Goal: Information Seeking & Learning: Learn about a topic

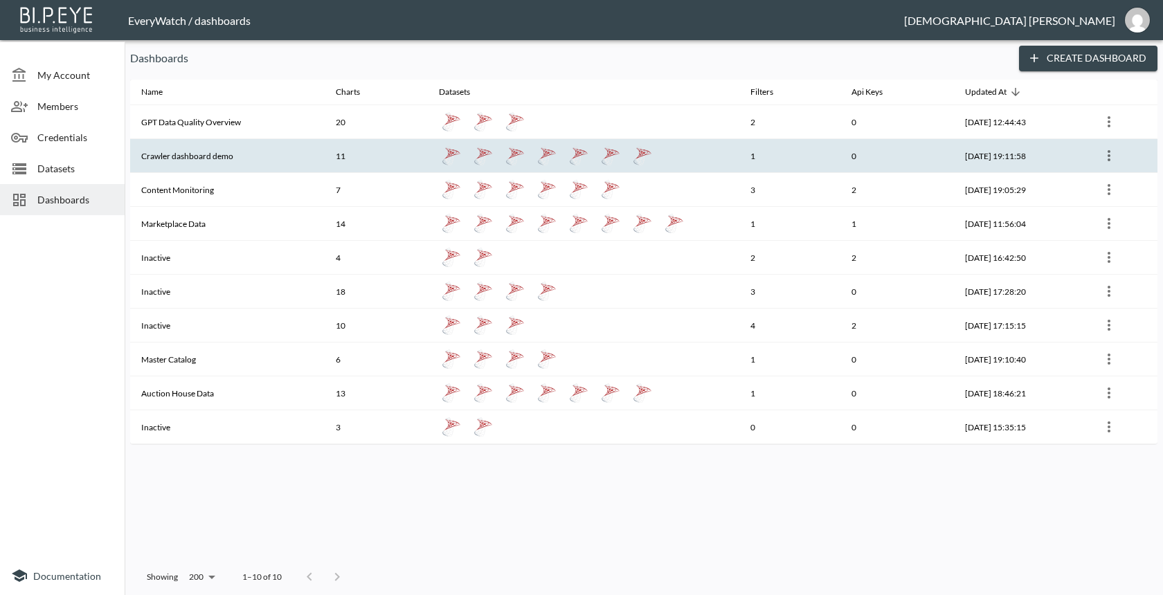
click at [302, 152] on th "Crawler dashboard demo" at bounding box center [227, 156] width 195 height 34
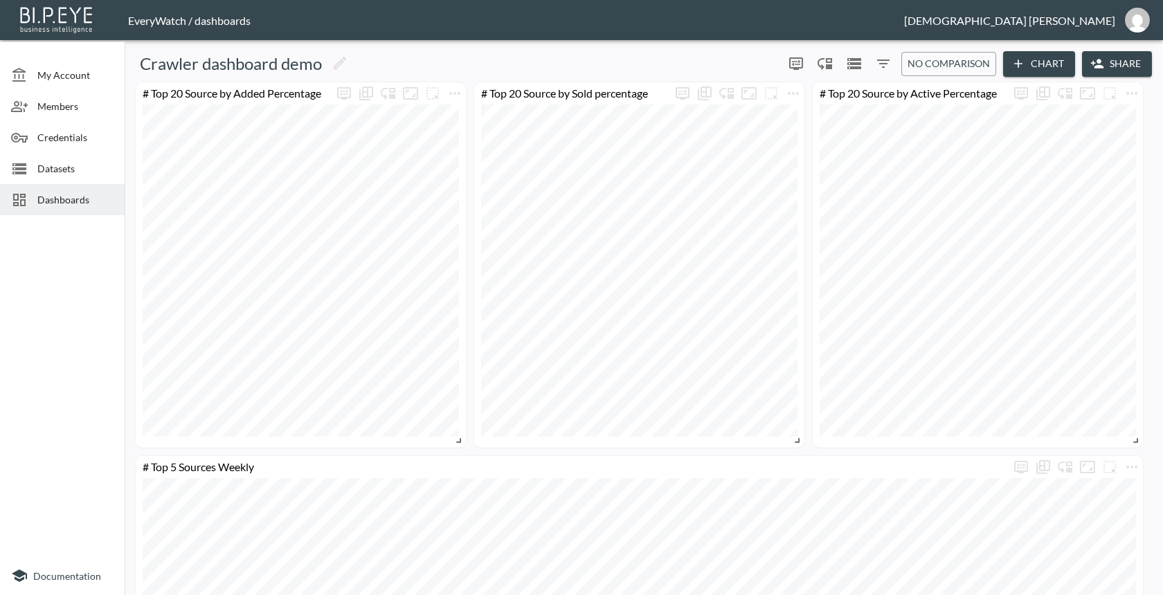
click at [69, 202] on span "Dashboards" at bounding box center [75, 199] width 76 height 15
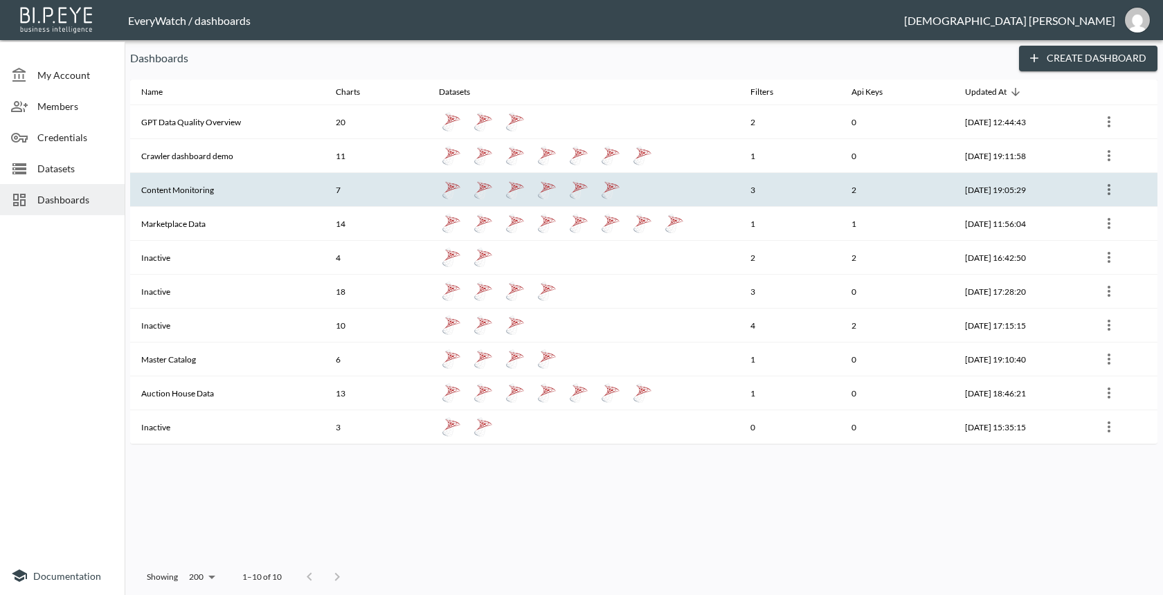
click at [233, 194] on th "Content Monitoring" at bounding box center [227, 190] width 195 height 34
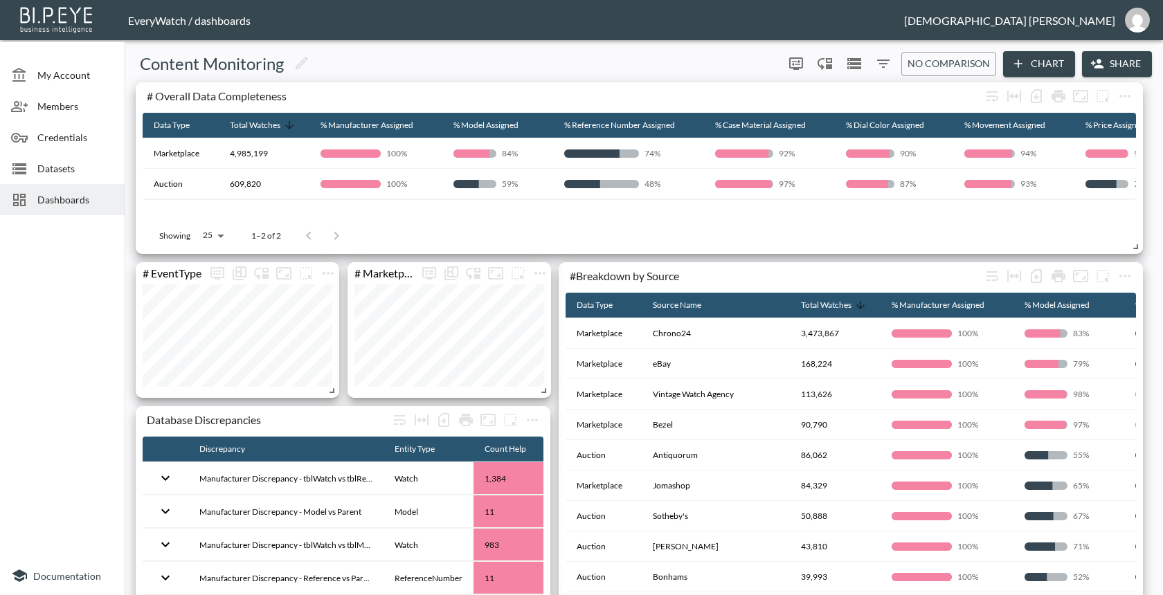
click at [63, 206] on span "Dashboards" at bounding box center [75, 199] width 76 height 15
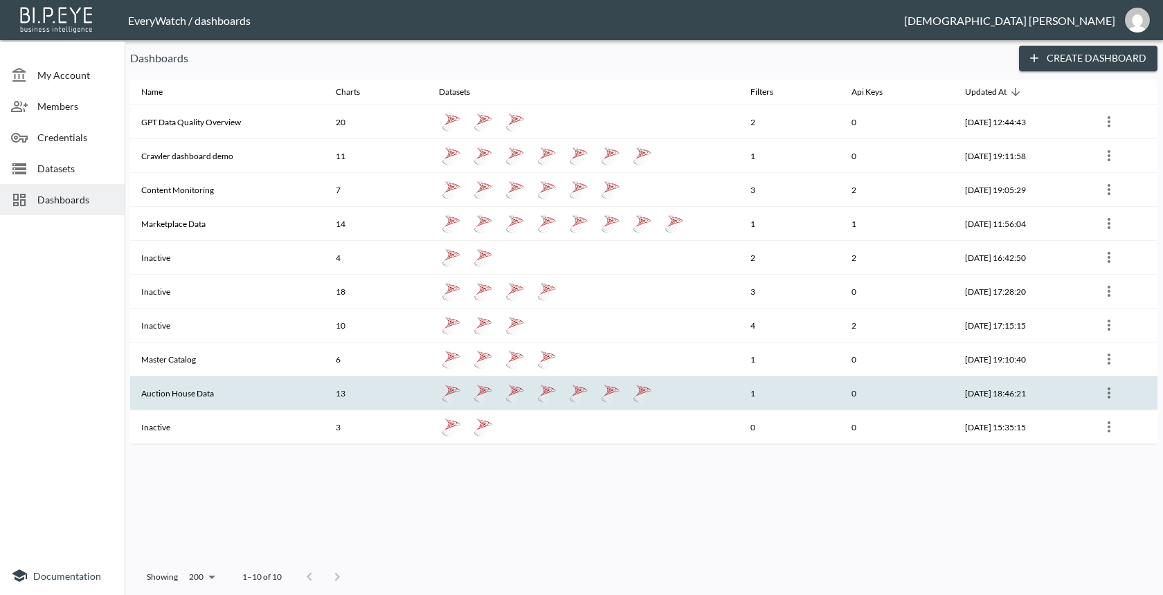
click at [240, 386] on th "Auction House Data" at bounding box center [227, 394] width 195 height 34
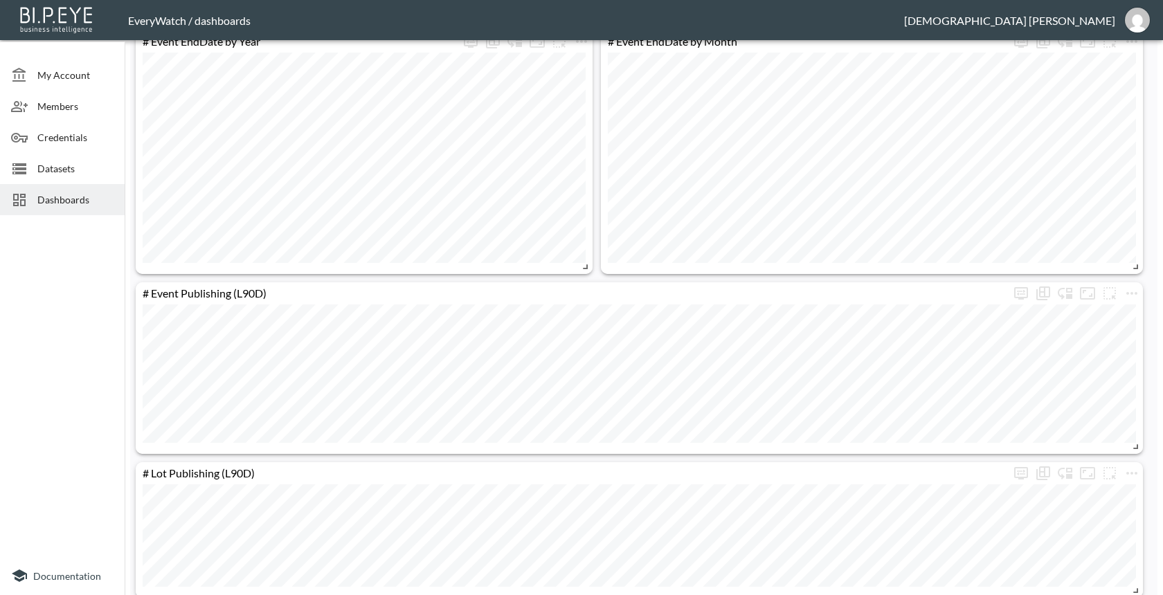
scroll to position [1181, 0]
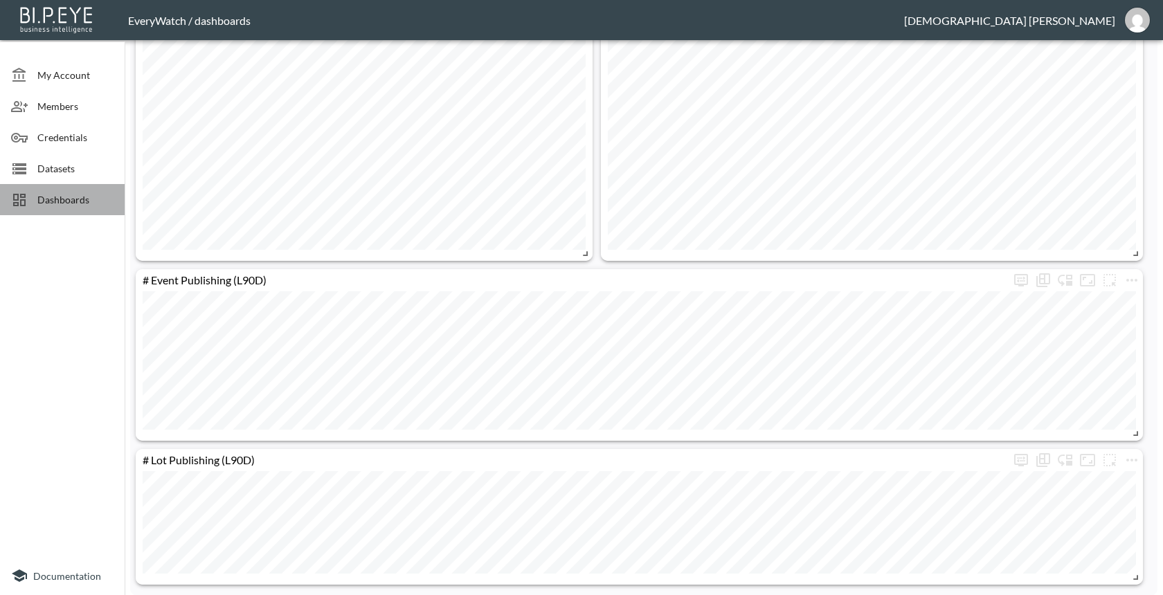
click at [98, 208] on div "Dashboards" at bounding box center [62, 199] width 125 height 31
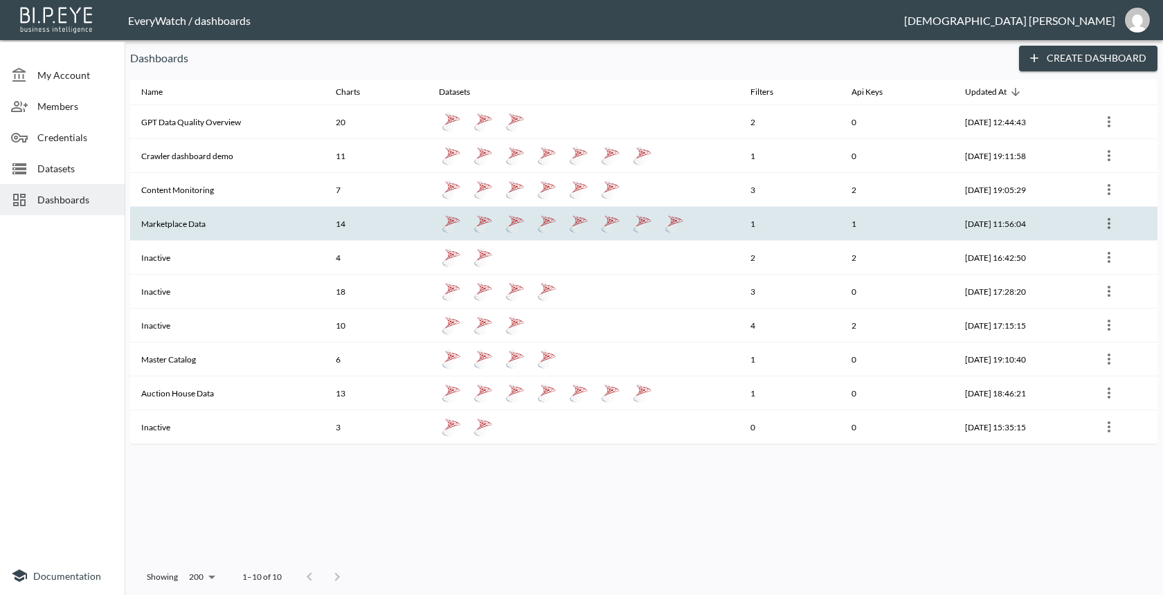
click at [248, 215] on th "Marketplace Data" at bounding box center [227, 224] width 195 height 34
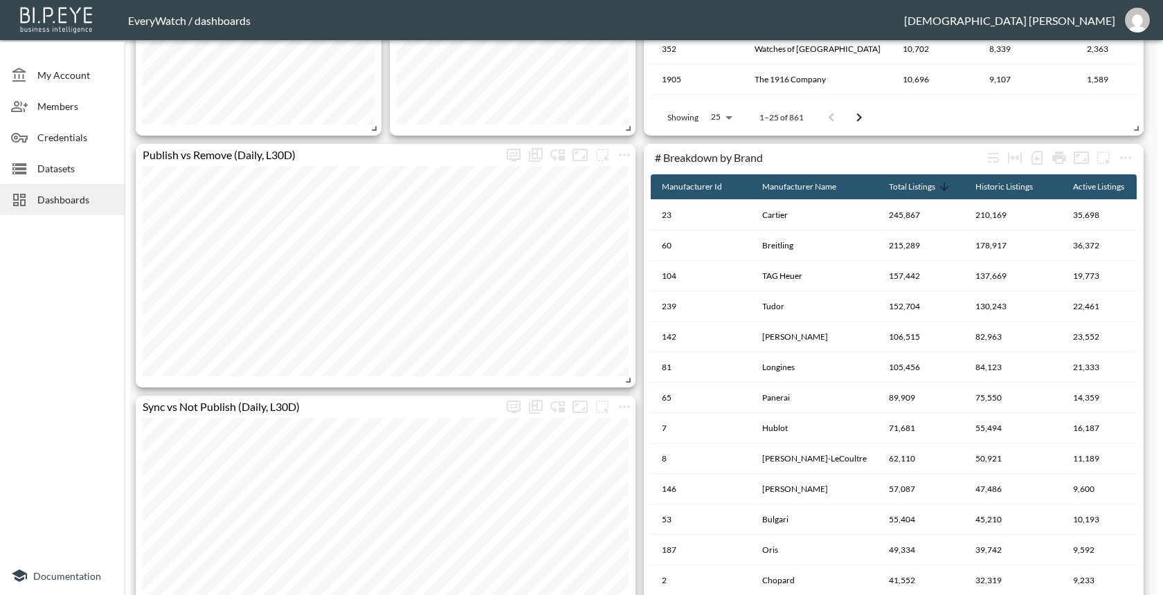
scroll to position [757, 0]
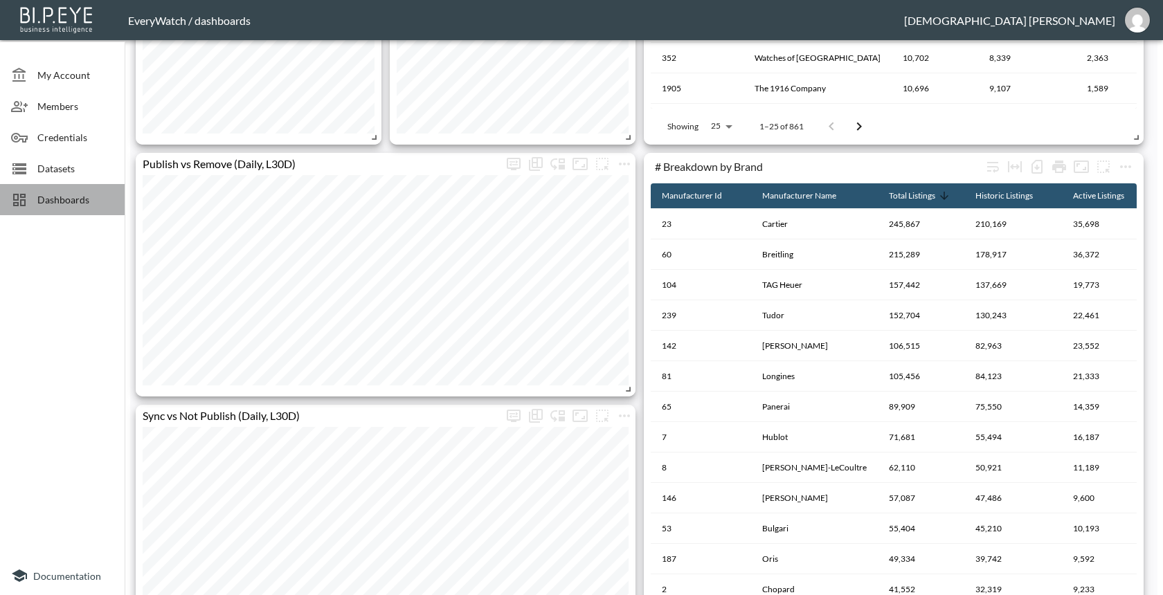
click at [93, 196] on span "Dashboards" at bounding box center [75, 199] width 76 height 15
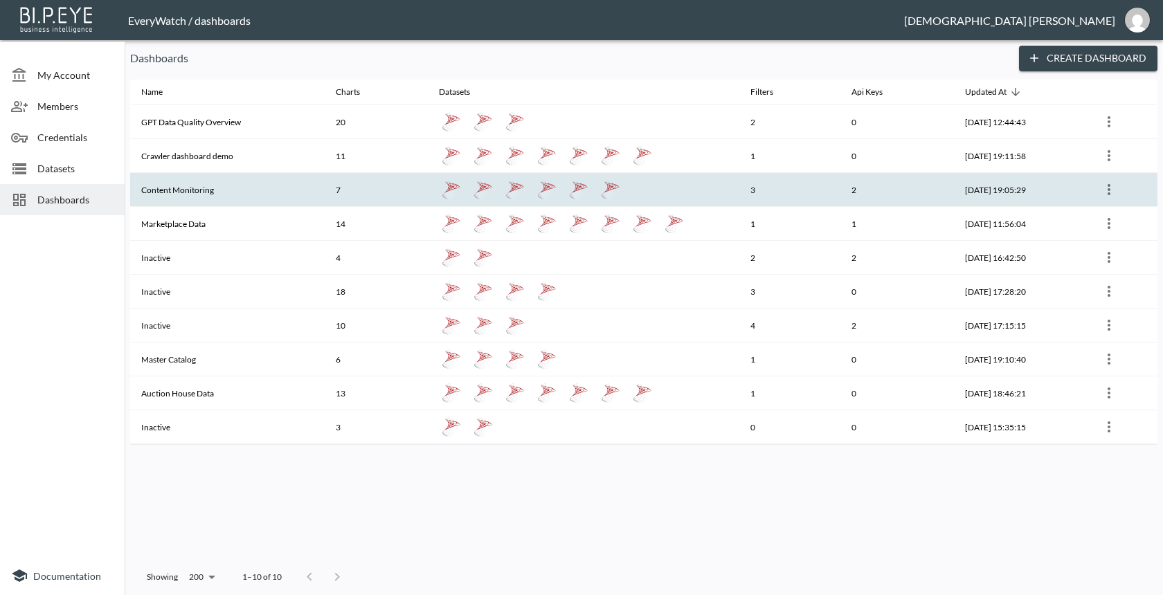
click at [249, 199] on th "Content Monitoring" at bounding box center [227, 190] width 195 height 34
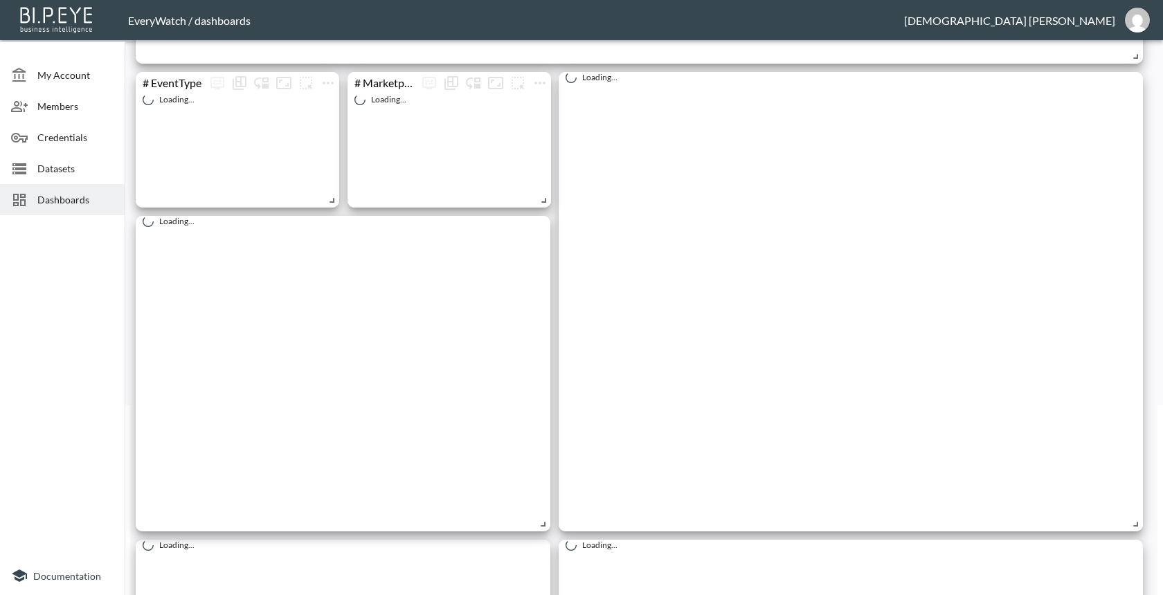
scroll to position [208, 0]
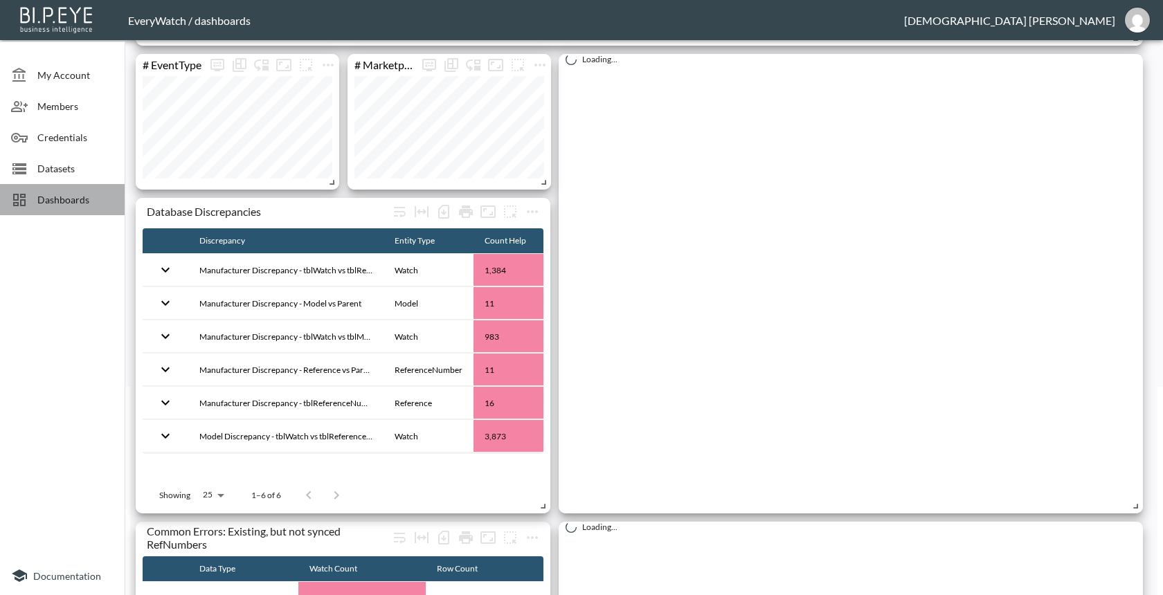
click at [48, 205] on span "Dashboards" at bounding box center [75, 199] width 76 height 15
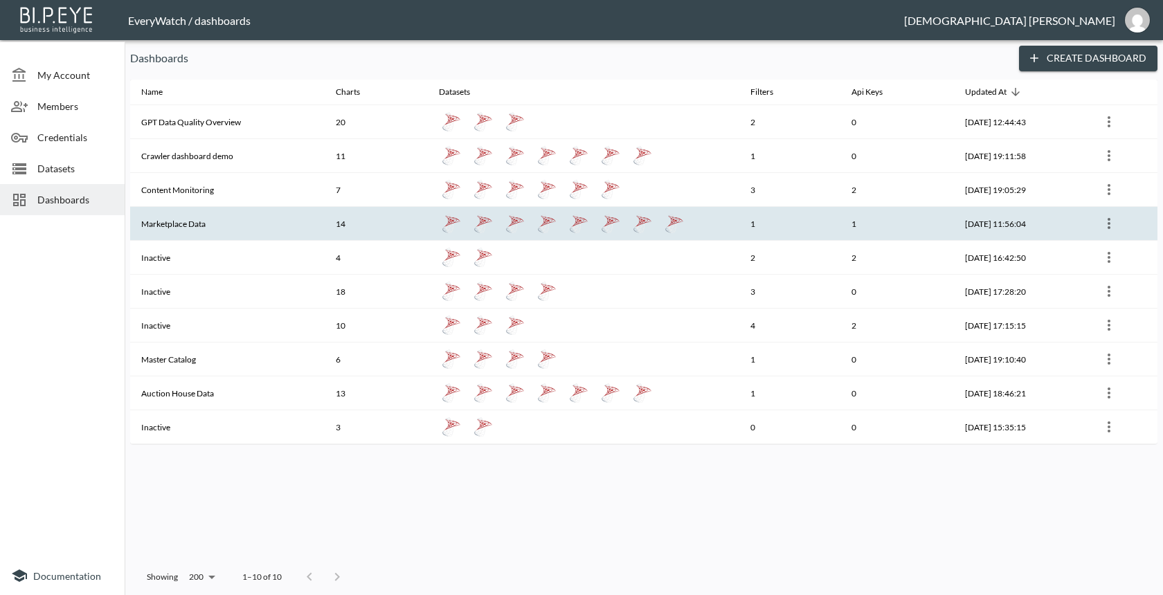
click at [307, 230] on th "Marketplace Data" at bounding box center [227, 224] width 195 height 34
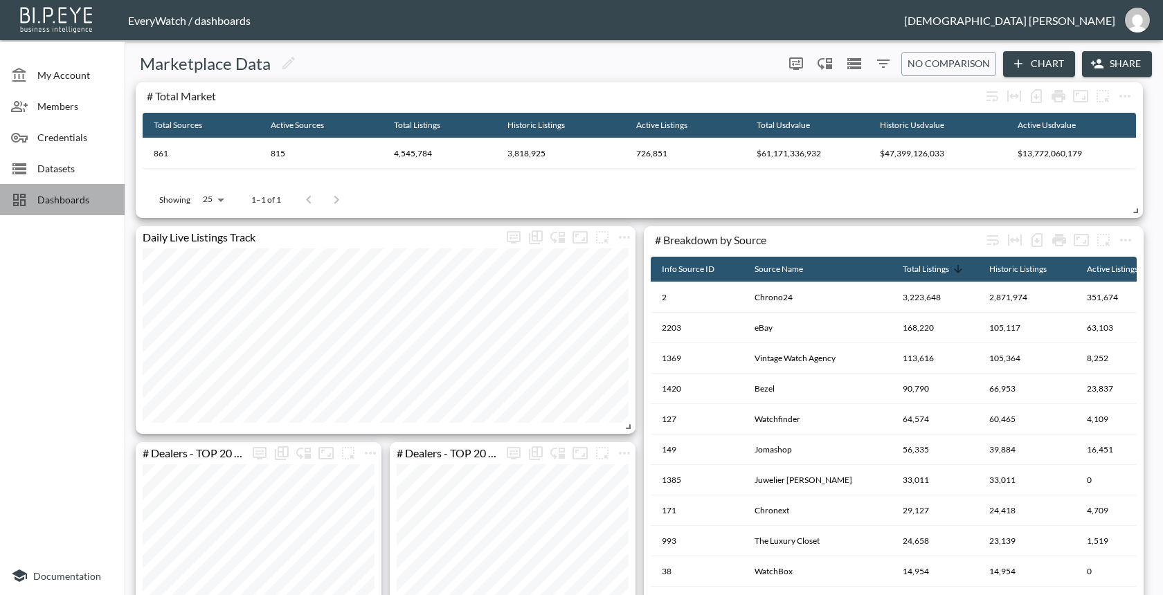
click at [105, 199] on span "Dashboards" at bounding box center [75, 199] width 76 height 15
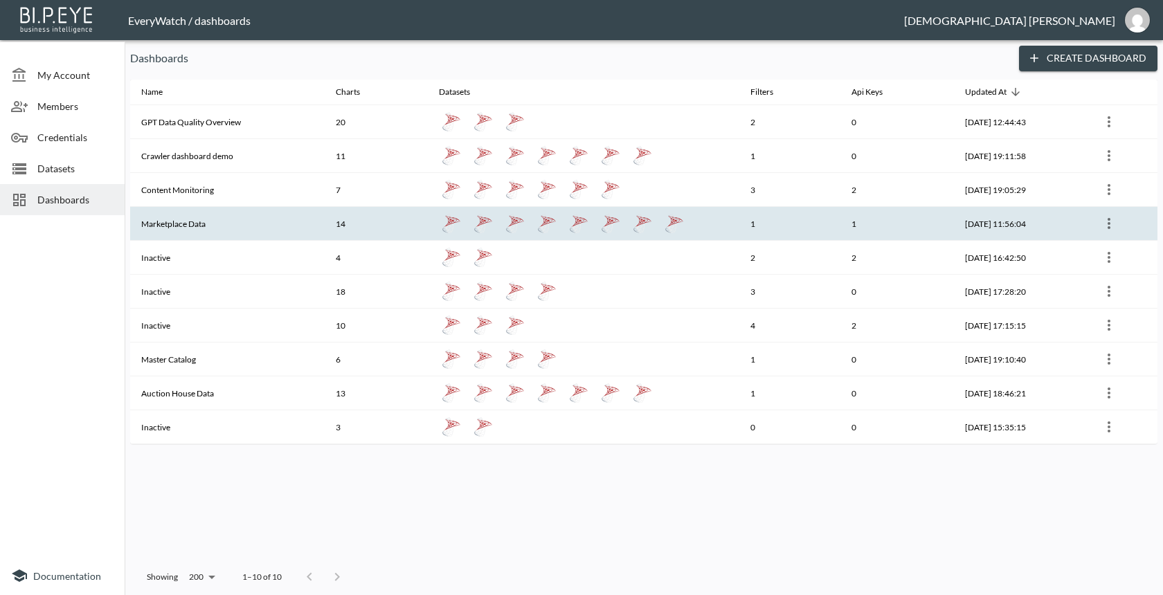
click at [190, 222] on th "Marketplace Data" at bounding box center [227, 224] width 195 height 34
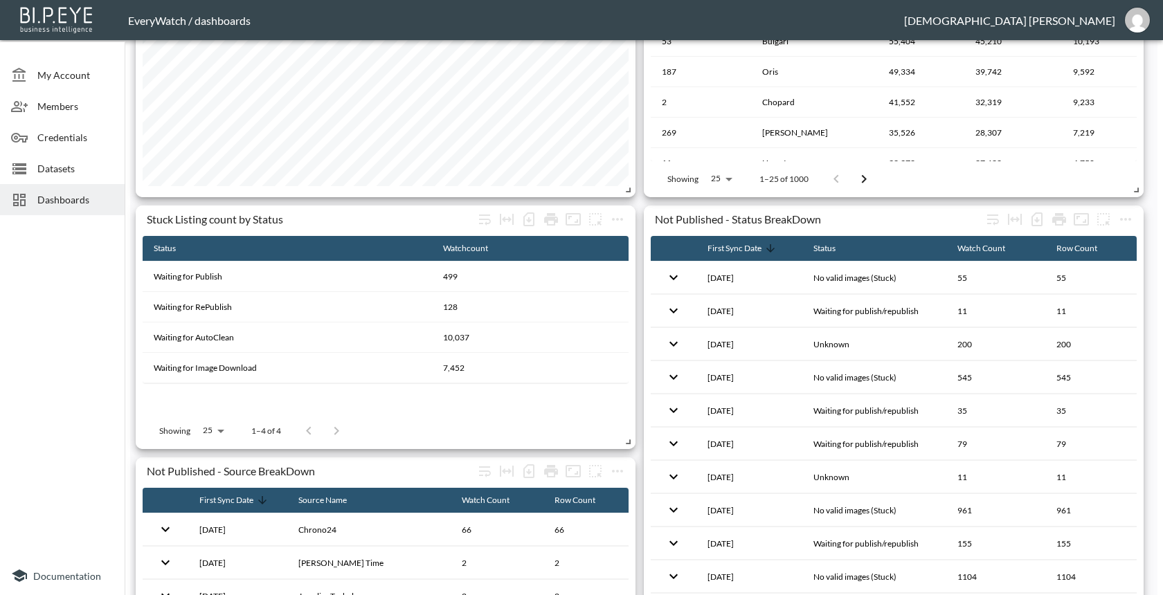
scroll to position [1275, 0]
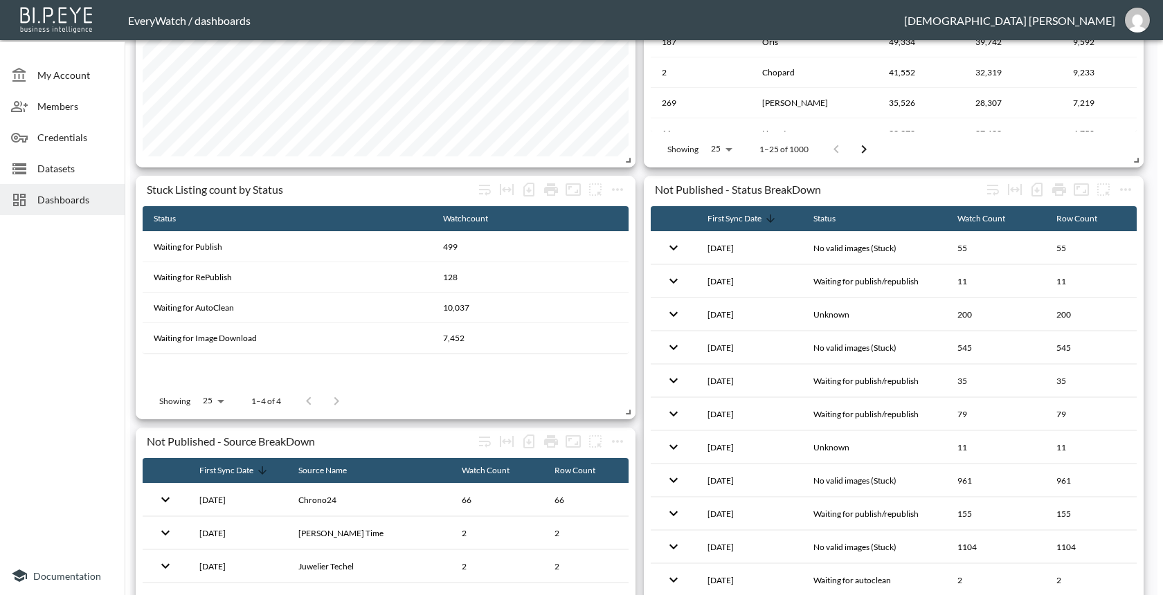
click at [87, 191] on div "Dashboards" at bounding box center [62, 199] width 125 height 31
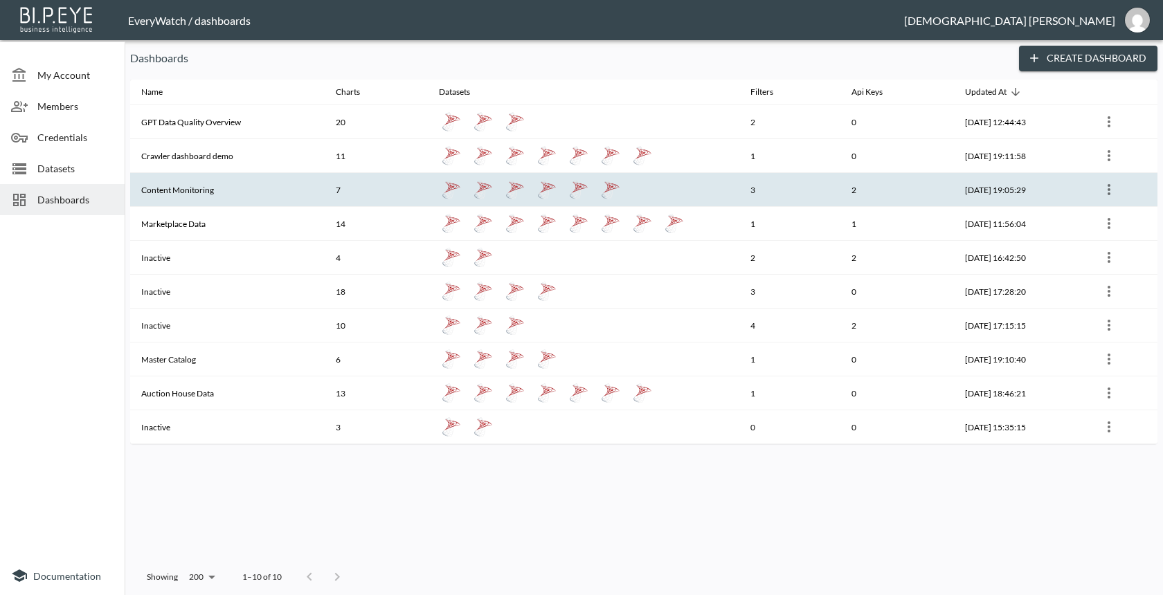
click at [185, 200] on th "Content Monitoring" at bounding box center [227, 190] width 195 height 34
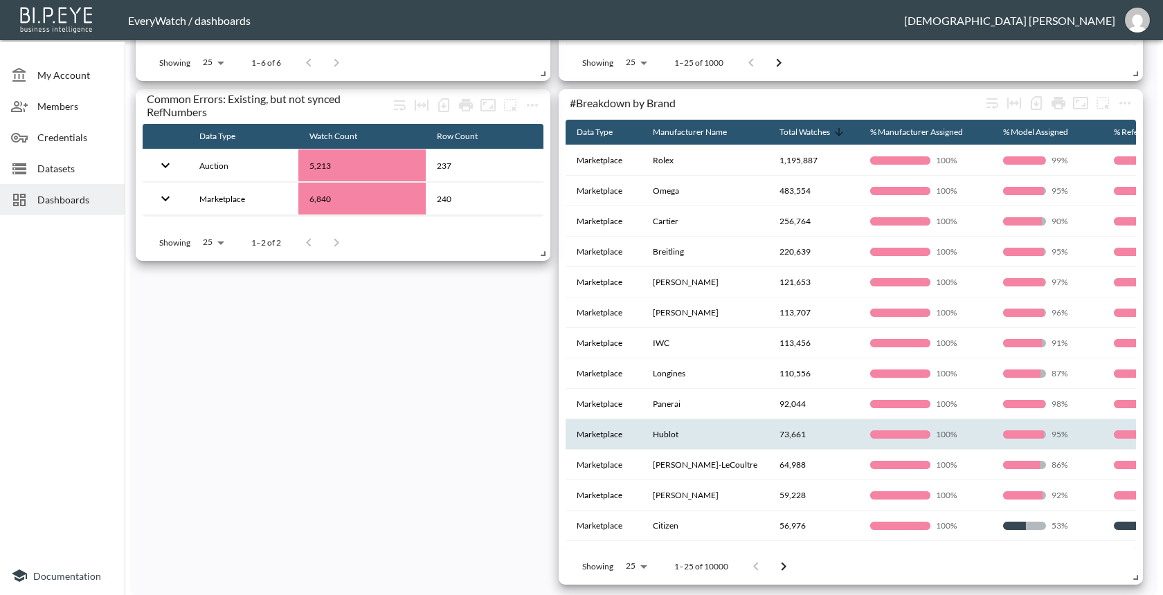
scroll to position [617, 0]
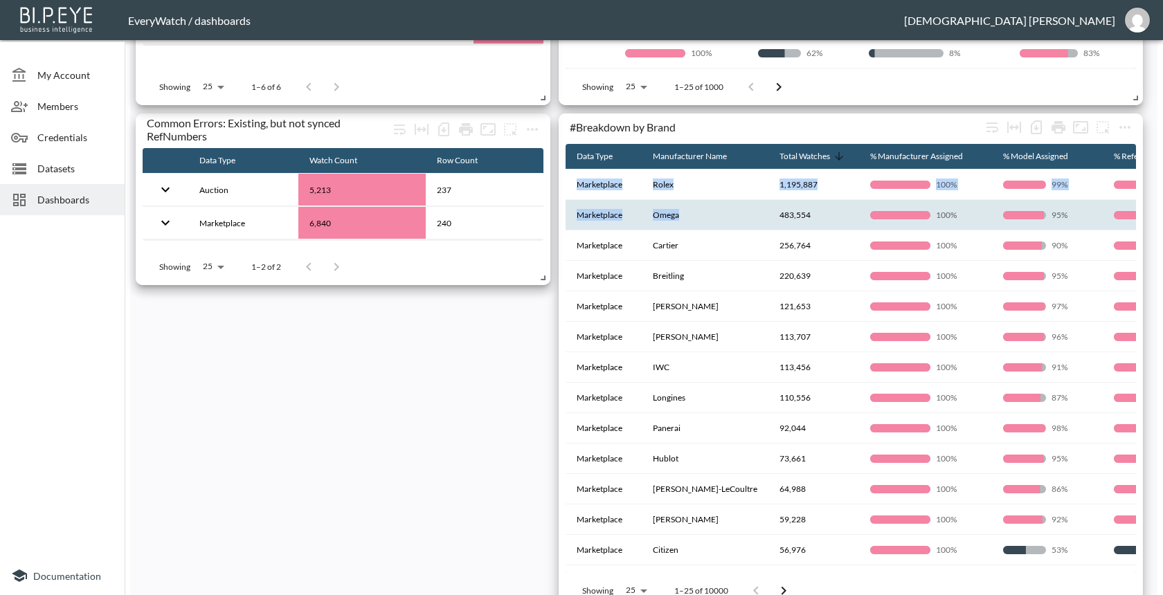
drag, startPoint x: 683, startPoint y: 126, endPoint x: 666, endPoint y: 228, distance: 103.1
click at [666, 228] on div "#Breakdown by Brand Data Type Manufacturer Name Total Watches % Manufacturer As…" at bounding box center [851, 362] width 584 height 496
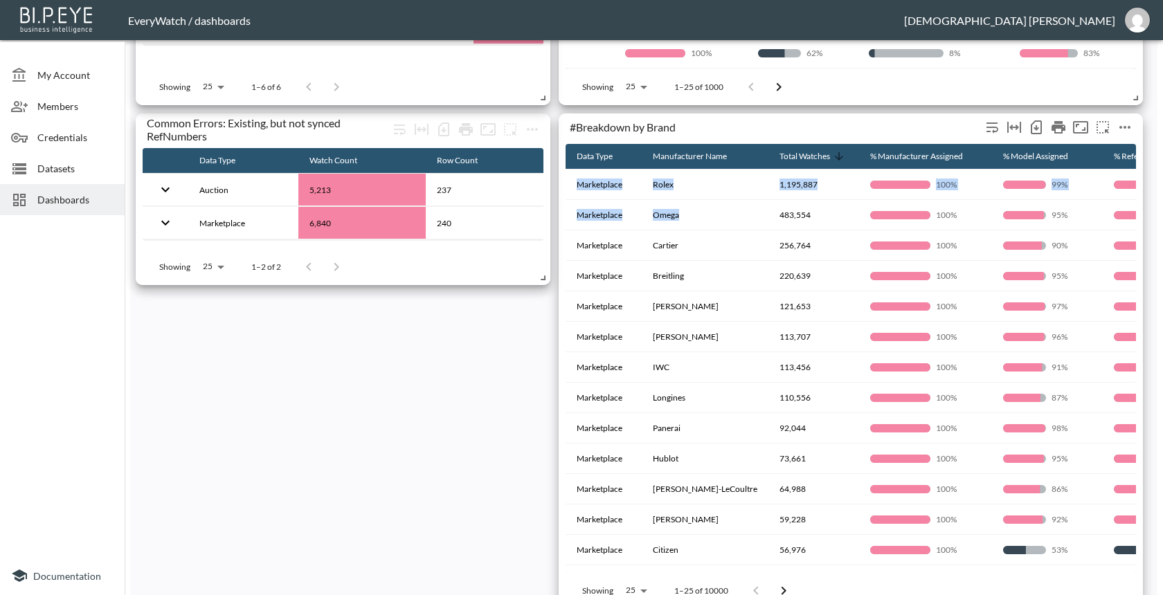
click at [759, 132] on div "#Breakdown by Brand" at bounding box center [775, 126] width 411 height 13
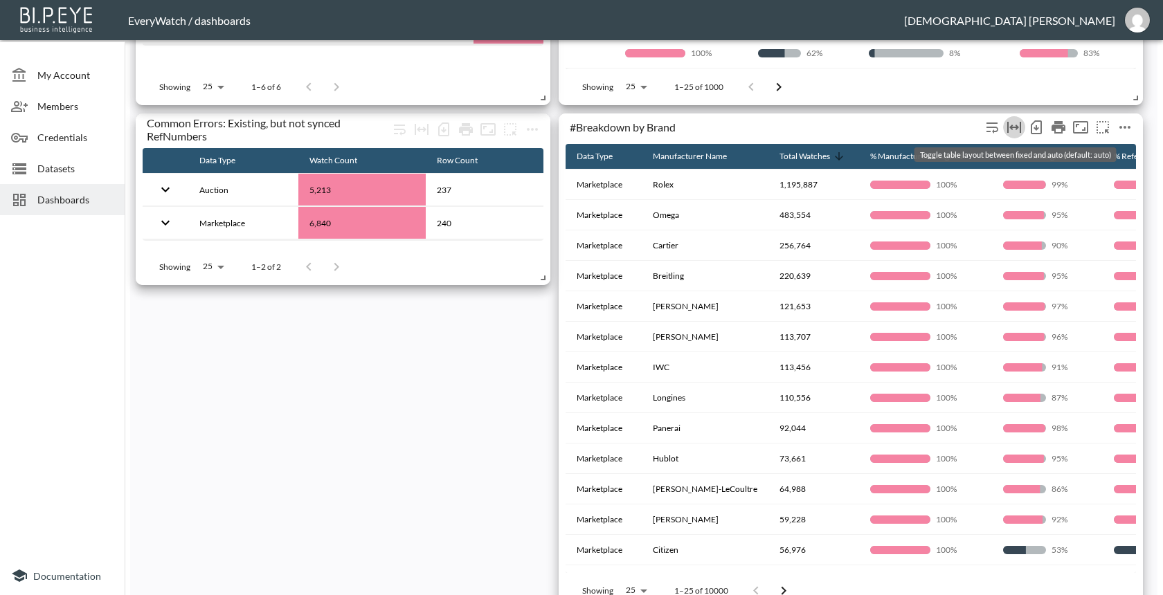
click at [1016, 127] on icon "Toggle table layout between fixed and auto (default: auto)" at bounding box center [1014, 127] width 14 height 11
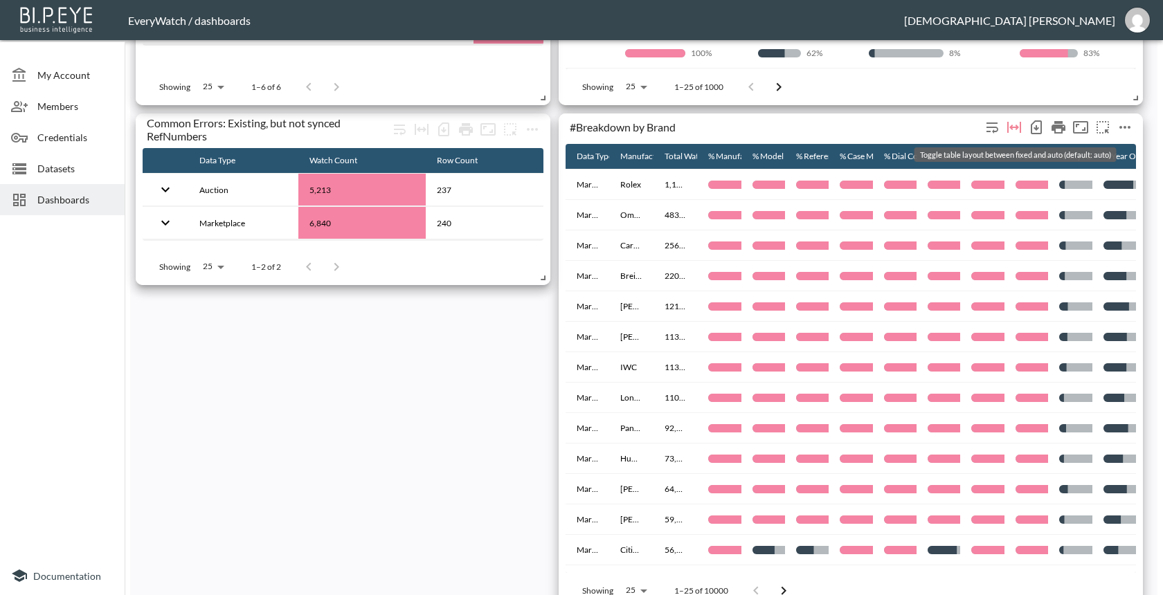
click at [1016, 127] on icon "Toggle table layout between fixed and auto (default: auto)" at bounding box center [1014, 127] width 14 height 11
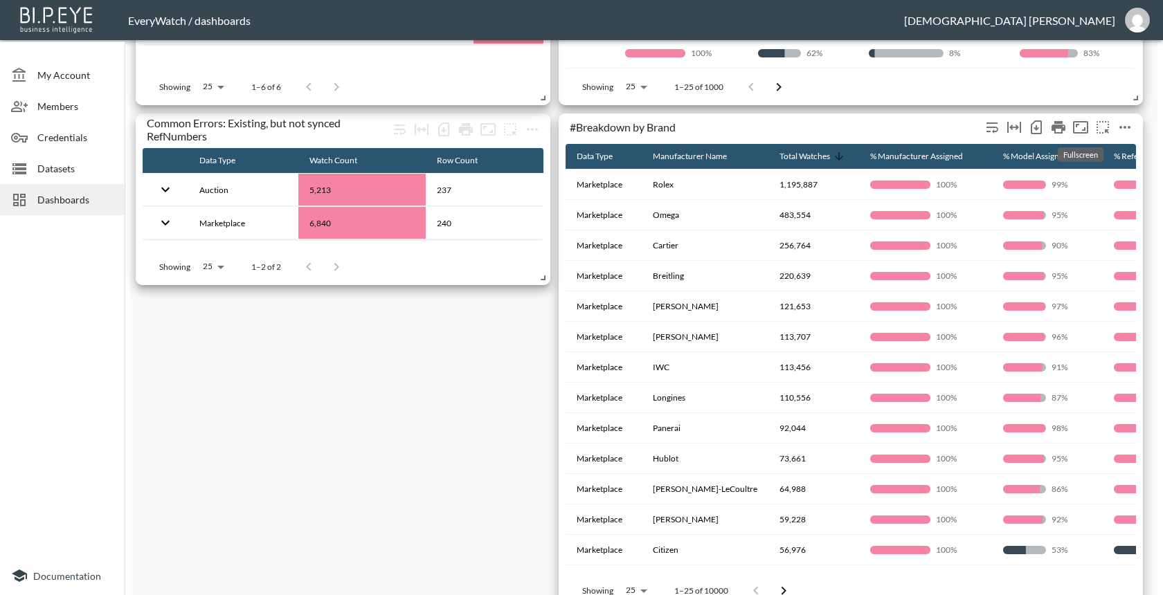
click at [1080, 125] on icon "Fullscreen" at bounding box center [1080, 127] width 17 height 17
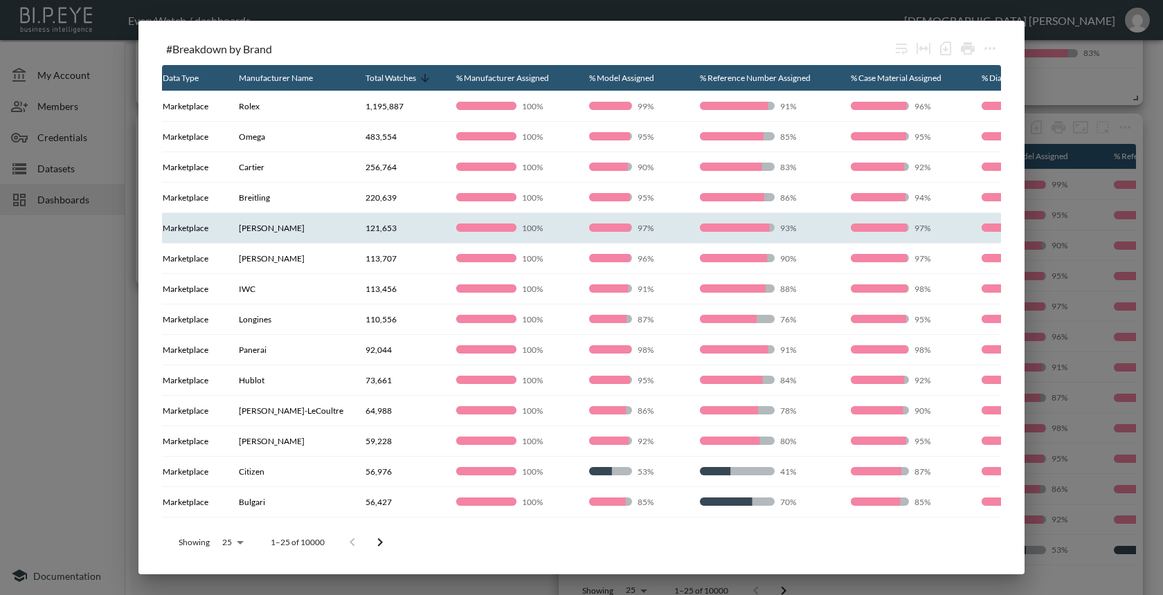
scroll to position [0, 0]
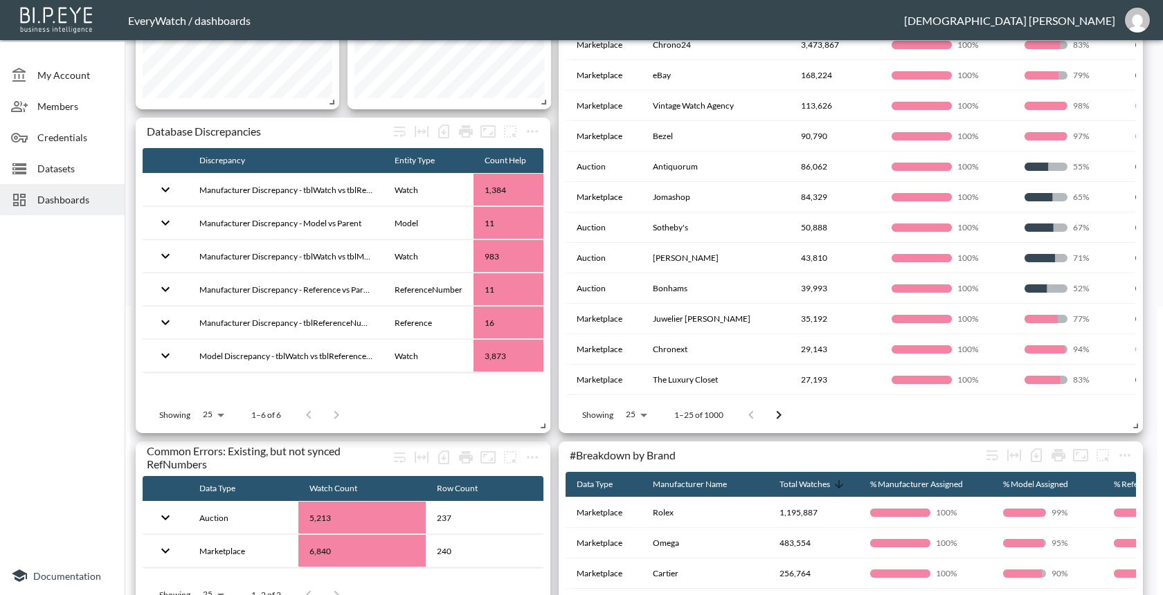
scroll to position [291, 0]
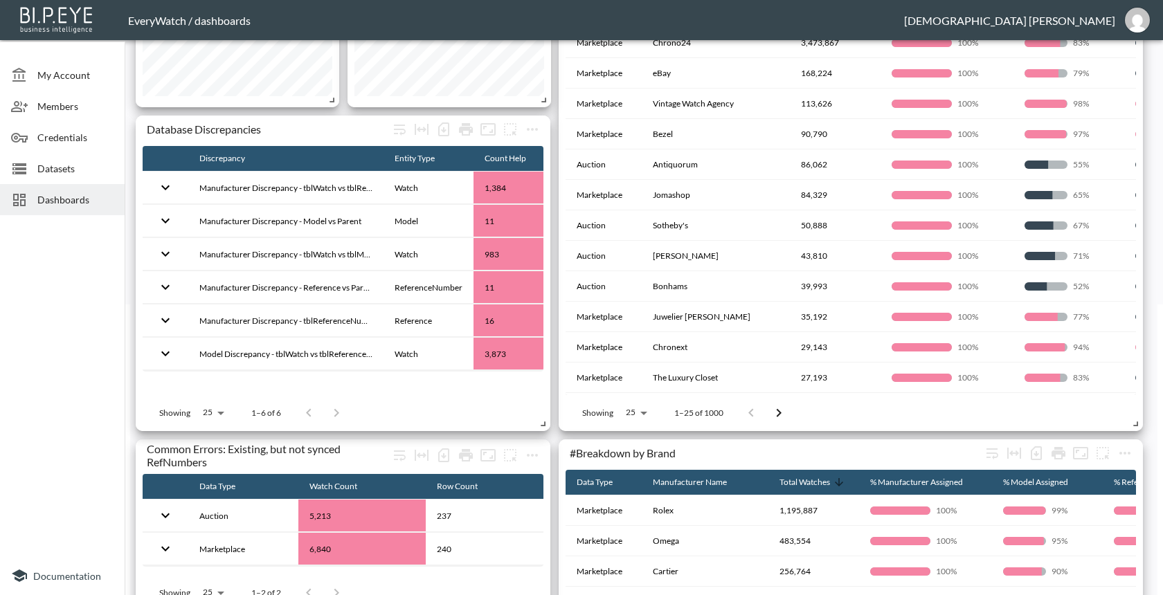
click at [739, 260] on th "[PERSON_NAME]" at bounding box center [716, 256] width 148 height 30
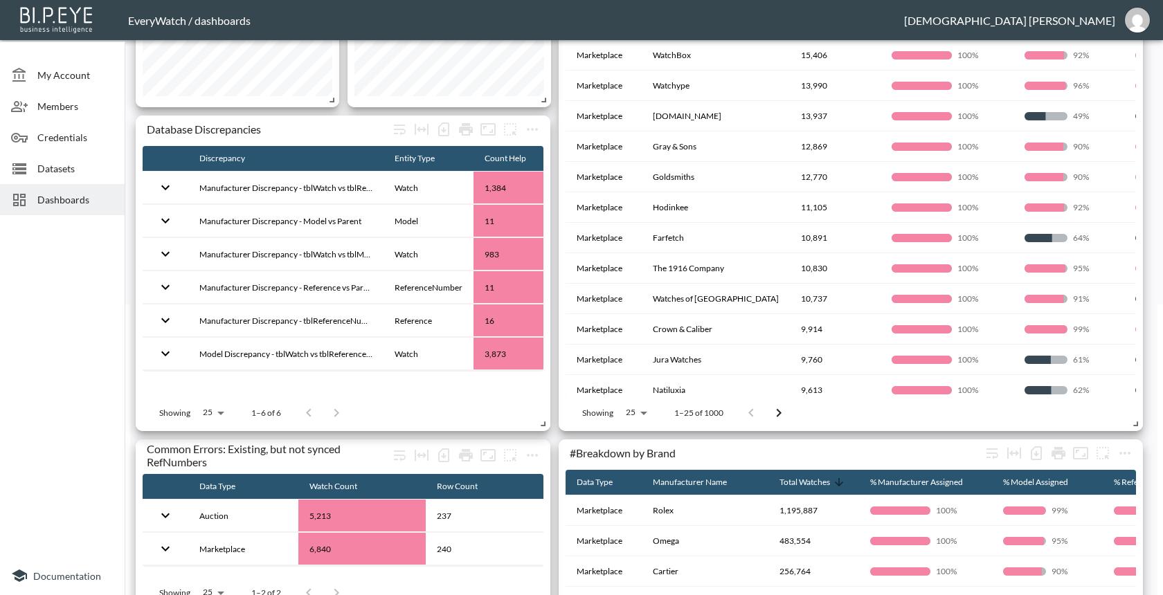
scroll to position [402, 0]
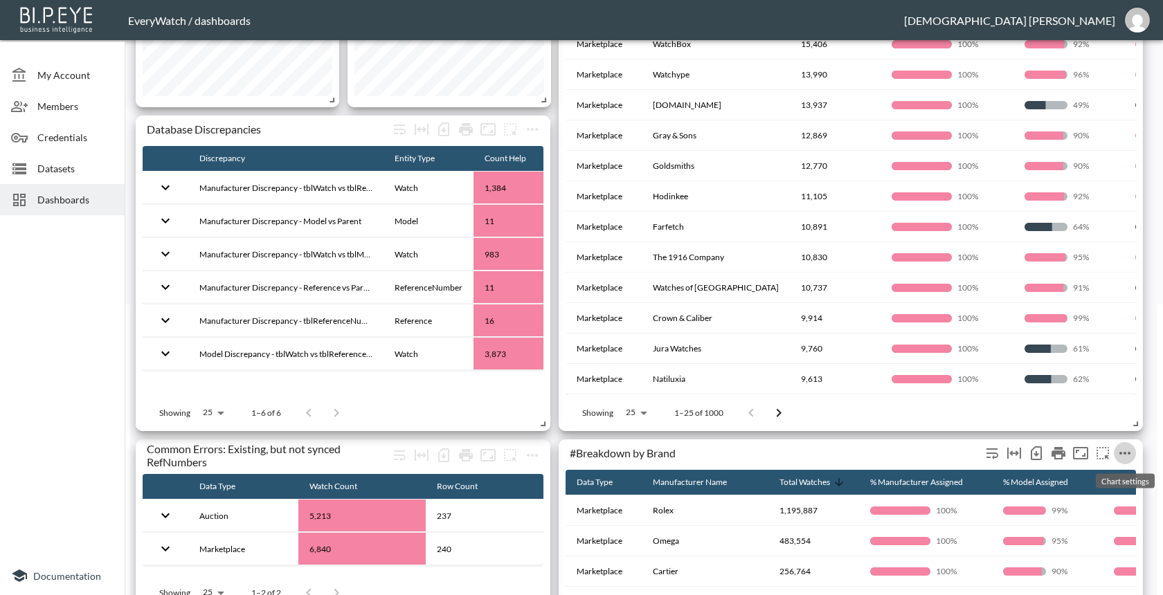
click at [1125, 454] on icon "more" at bounding box center [1125, 453] width 11 height 3
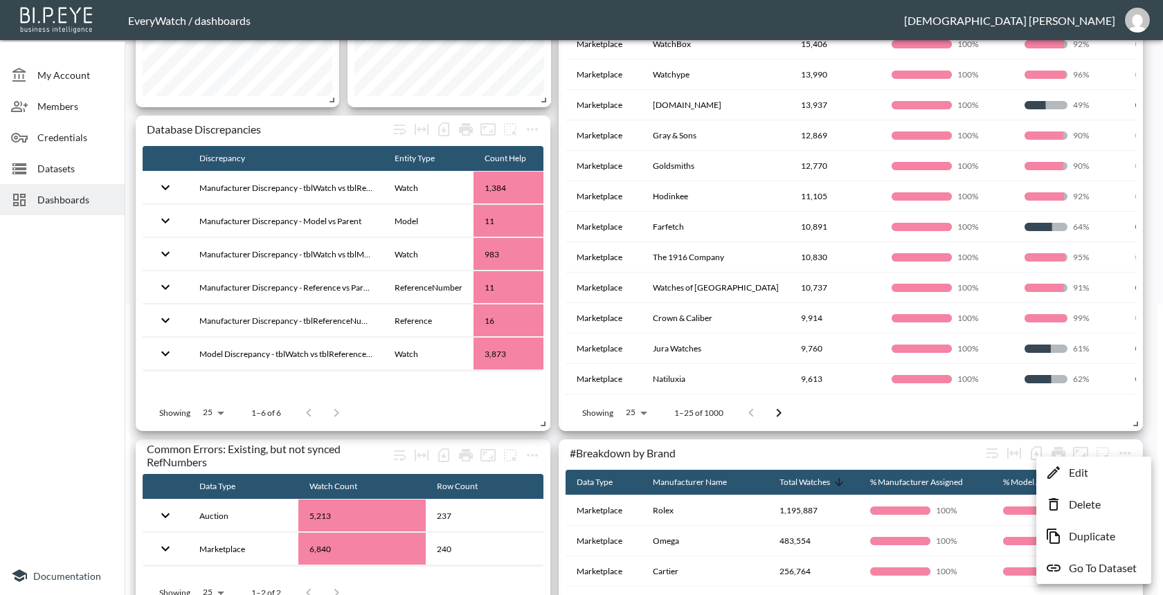
click at [959, 458] on div at bounding box center [581, 297] width 1163 height 595
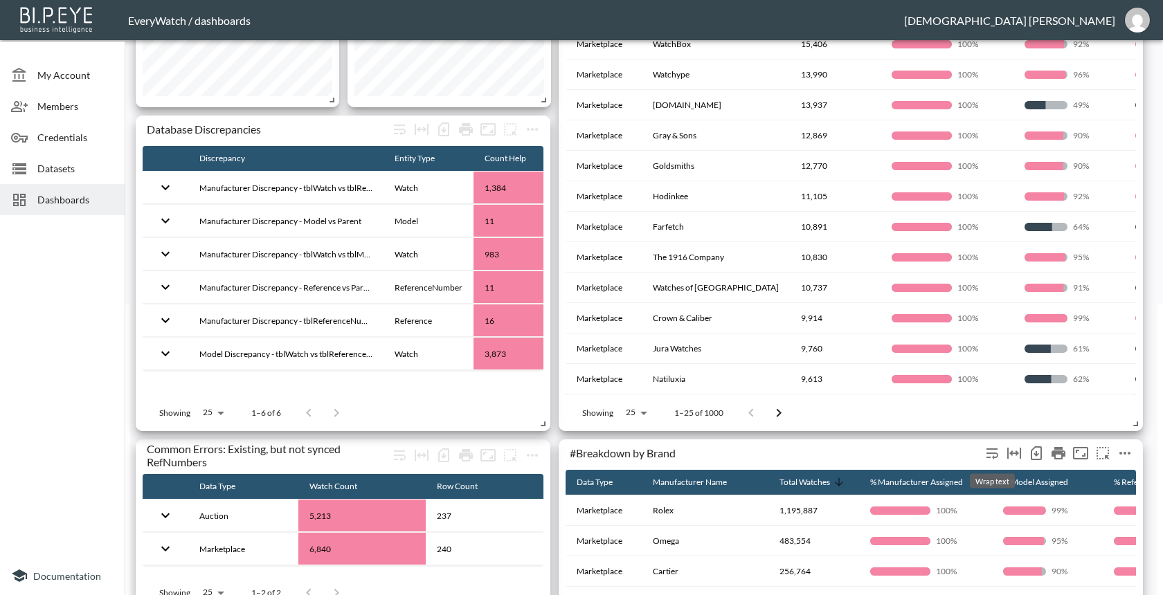
click at [996, 456] on icon "Wrap text" at bounding box center [992, 453] width 17 height 17
click at [1016, 456] on icon "Toggle table layout between fixed and auto (default: auto)" at bounding box center [1014, 453] width 17 height 17
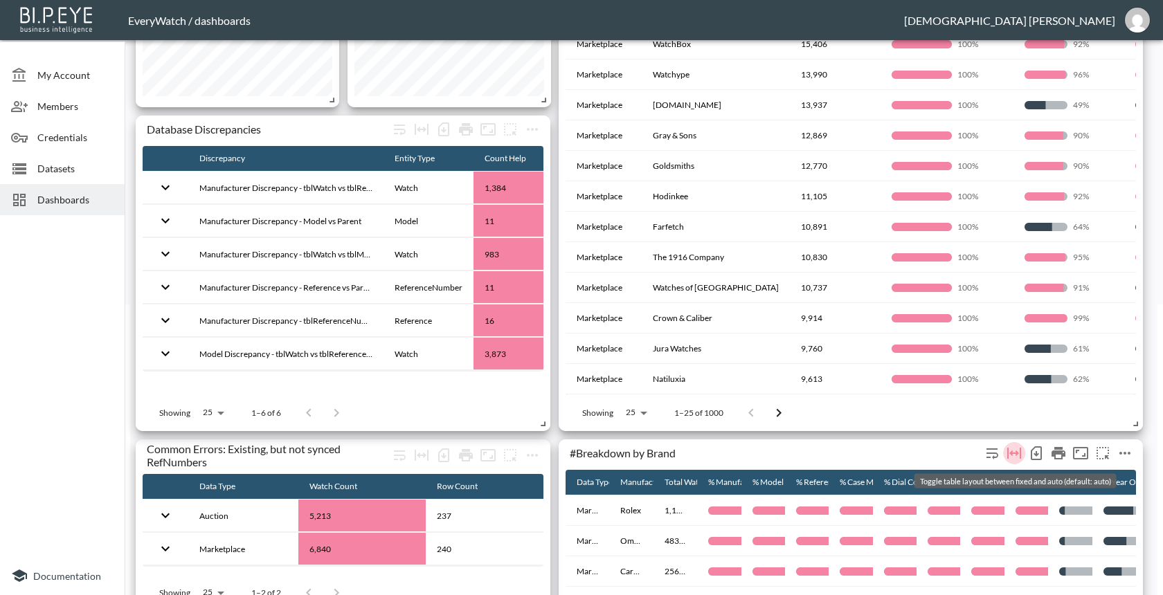
click at [1016, 456] on icon "Toggle table layout between fixed and auto (default: auto)" at bounding box center [1014, 453] width 17 height 17
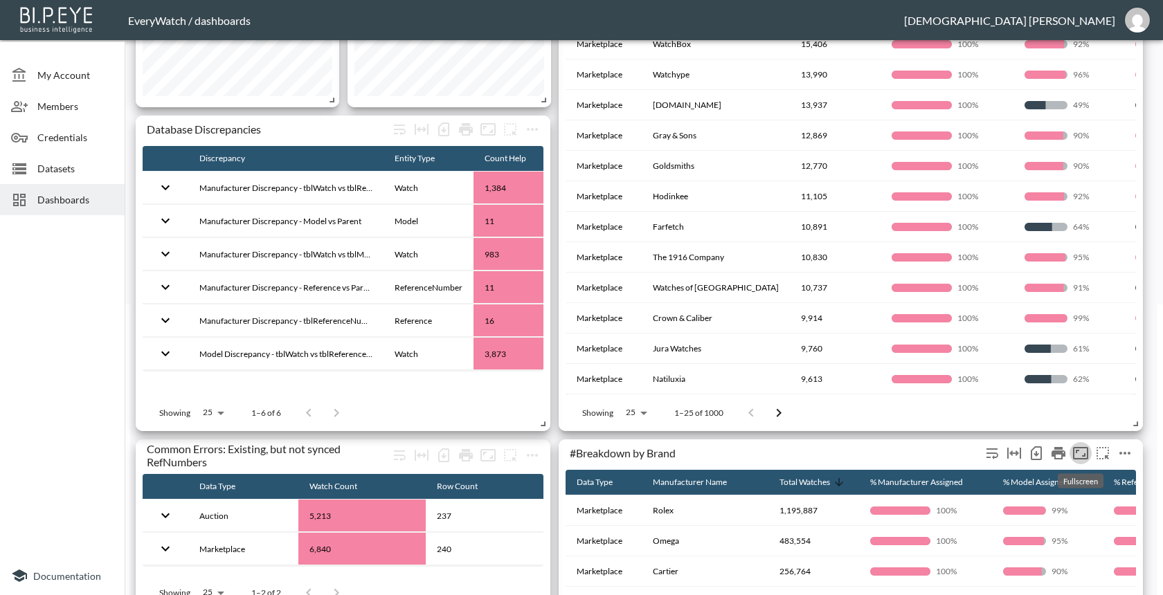
click at [1081, 462] on button "Fullscreen" at bounding box center [1081, 453] width 22 height 22
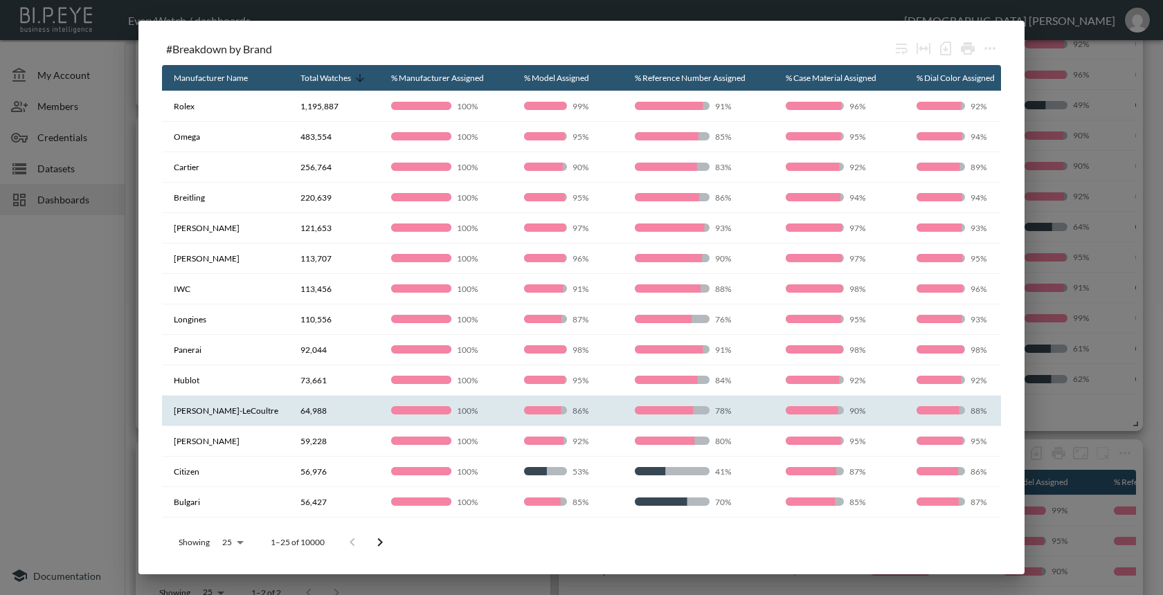
scroll to position [0, 0]
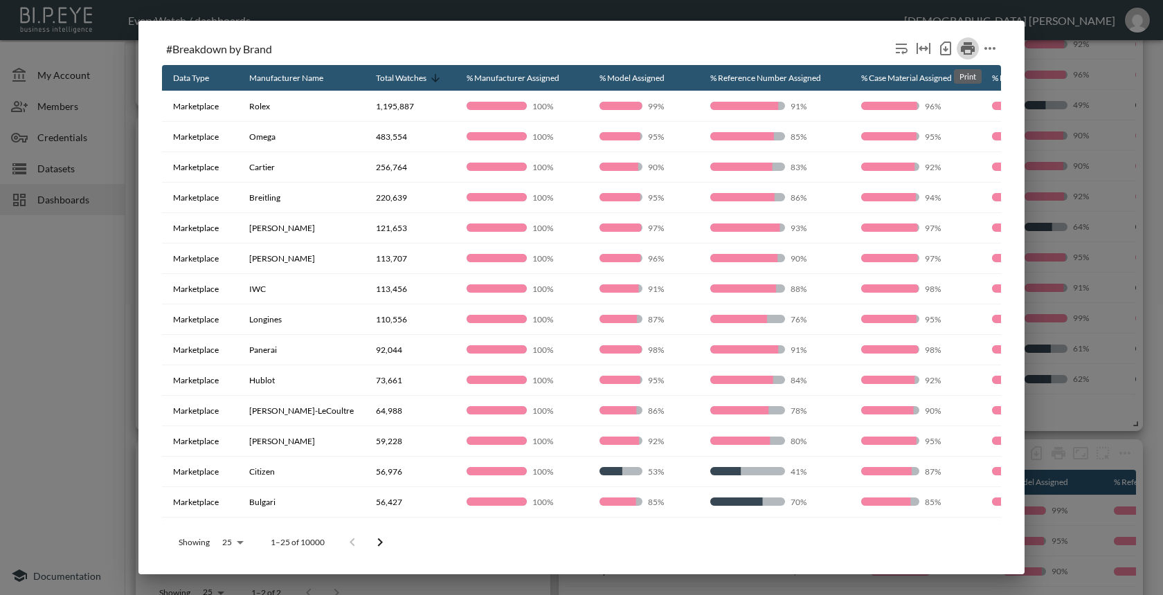
click at [964, 54] on icon "Print" at bounding box center [968, 48] width 14 height 12
click at [717, 37] on div "#Breakdown by Brand" at bounding box center [581, 50] width 839 height 30
